Goal: Use online tool/utility: Utilize a website feature to perform a specific function

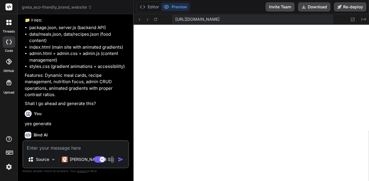
scroll to position [241, 0]
click at [141, 5] on icon at bounding box center [143, 7] width 6 height 6
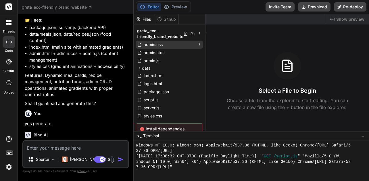
click at [188, 43] on div "admin.css" at bounding box center [169, 45] width 67 height 8
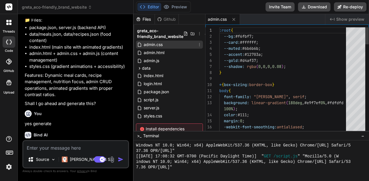
type textarea "x"
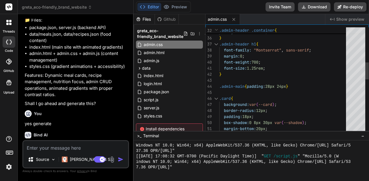
scroll to position [0, 0]
drag, startPoint x: 224, startPoint y: 63, endPoint x: 258, endPoint y: 66, distance: 34.4
click at [258, 66] on div "justify-content: space-between ; align-items: center ; } .admin-header h1 { fon…" at bounding box center [285, 141] width 130 height 659
click at [227, 62] on div "justify-content: space-between ; align-items: center ; } .admin-header h1 { fon…" at bounding box center [285, 141] width 130 height 659
drag, startPoint x: 224, startPoint y: 63, endPoint x: 274, endPoint y: 59, distance: 50.2
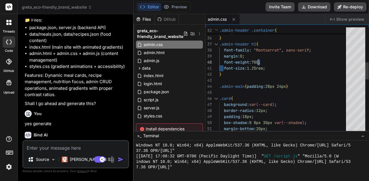
click at [274, 59] on div "justify-content: space-between ; align-items: center ; } .admin-header h1 { fon…" at bounding box center [285, 141] width 130 height 659
click at [238, 62] on div "justify-content: space-between ; align-items: center ; } .admin-header h1 { fon…" at bounding box center [285, 141] width 130 height 659
drag, startPoint x: 224, startPoint y: 62, endPoint x: 273, endPoint y: 67, distance: 49.2
click at [273, 67] on div "justify-content: space-between ; align-items: center ; } .admin-header h1 { fon…" at bounding box center [285, 141] width 130 height 659
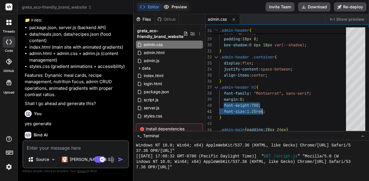
click at [174, 5] on button "Preview" at bounding box center [175, 7] width 28 height 8
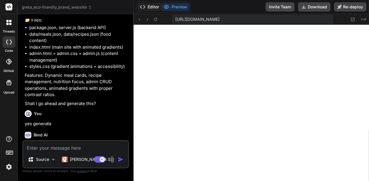
click at [157, 8] on button "Editor" at bounding box center [150, 7] width 24 height 8
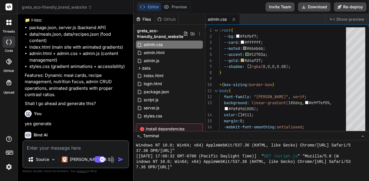
click at [177, 12] on div "Editor Preview Invite Team Download Re-deploy" at bounding box center [252, 7] width 236 height 14
click at [178, 8] on button "Preview" at bounding box center [175, 7] width 28 height 8
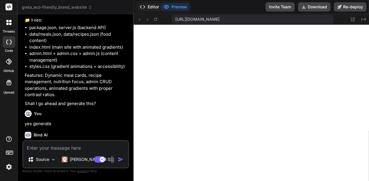
click at [147, 5] on button "Editor" at bounding box center [150, 7] width 24 height 8
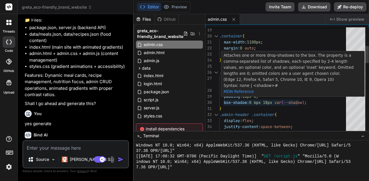
type textarea "padding:18px 0; box-shadow:0 6px 18px var(--shadow); } .admin-header .container…"
drag, startPoint x: 224, startPoint y: 102, endPoint x: 324, endPoint y: 104, distance: 99.6
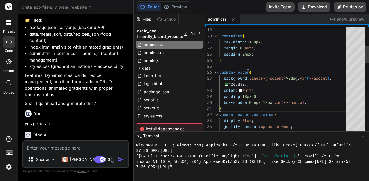
drag, startPoint x: 312, startPoint y: 102, endPoint x: 283, endPoint y: 100, distance: 28.8
drag, startPoint x: 310, startPoint y: 102, endPoint x: 223, endPoint y: 102, distance: 86.6
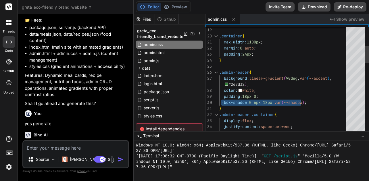
drag, startPoint x: 223, startPoint y: 102, endPoint x: 314, endPoint y: 99, distance: 91.0
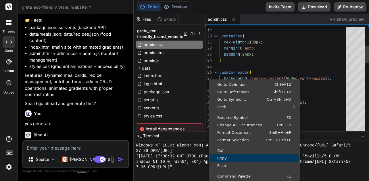
click at [232, 154] on link "Copy" at bounding box center [254, 157] width 89 height 7
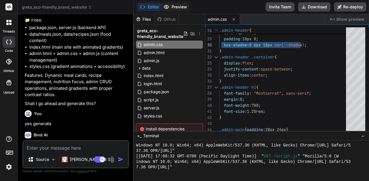
click at [189, 8] on button "Preview" at bounding box center [175, 7] width 28 height 8
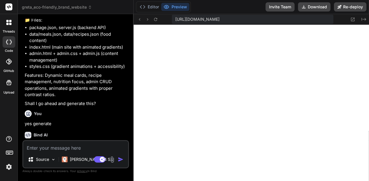
drag, startPoint x: 175, startPoint y: 19, endPoint x: 327, endPoint y: 21, distance: 152.8
click at [327, 21] on div "https://u3uk0f35zsjjbn9cprh6fq9h0p4tm2-wnxx-ymw93lz0--3000--96435430.local-corp…" at bounding box center [253, 19] width 162 height 9
copy span "https://u3uk0f35zsjjbn9cprh6fq9h0p4tm2-wnxx-ymw93lz0--3000--96435430"
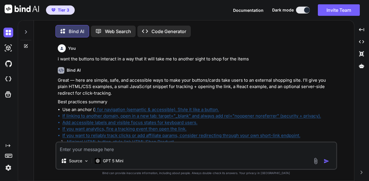
type textarea "x"
